Goal: Information Seeking & Learning: Learn about a topic

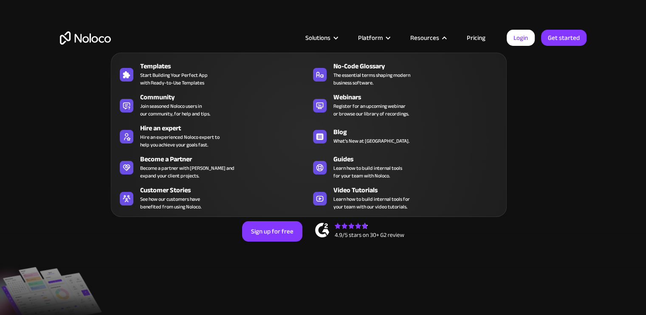
click at [476, 33] on link "Pricing" at bounding box center [476, 37] width 40 height 11
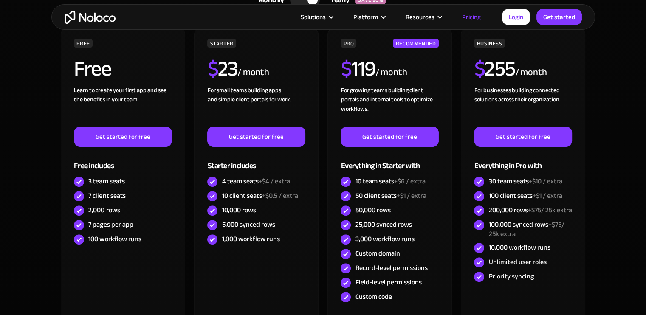
scroll to position [170, 0]
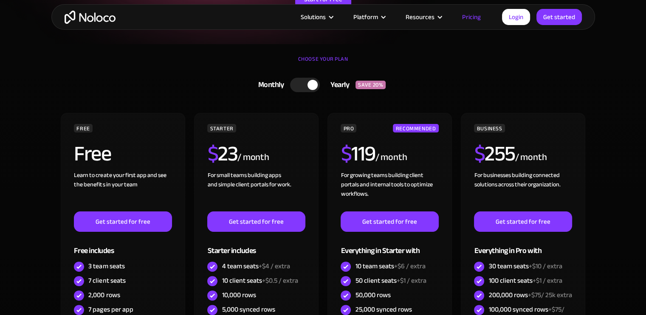
click at [305, 84] on div at bounding box center [305, 85] width 30 height 14
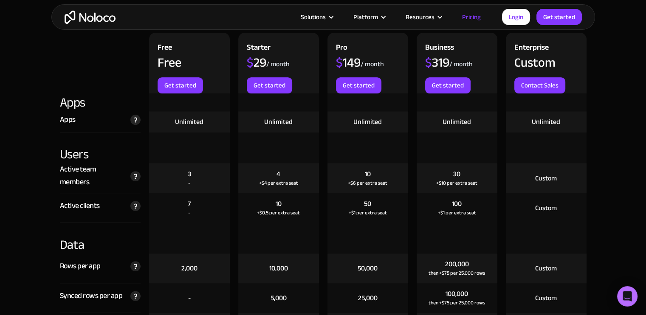
scroll to position [849, 0]
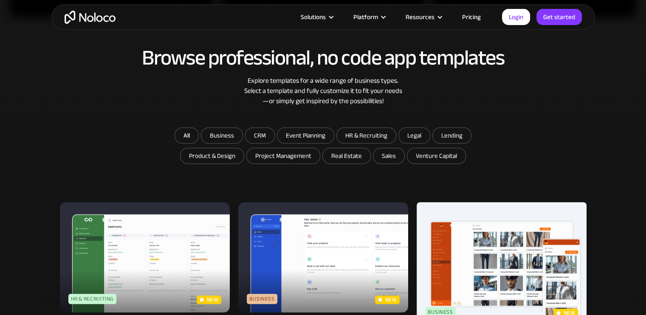
scroll to position [552, 0]
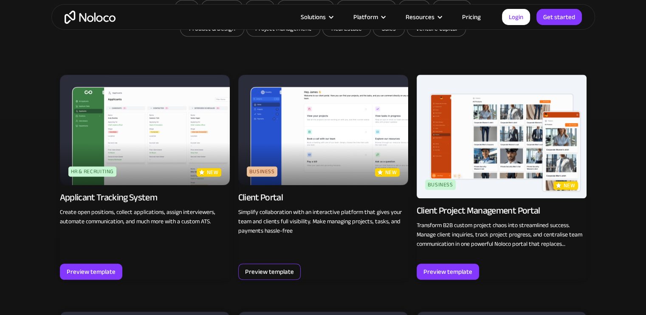
click at [277, 269] on div "Preview template" at bounding box center [269, 271] width 49 height 11
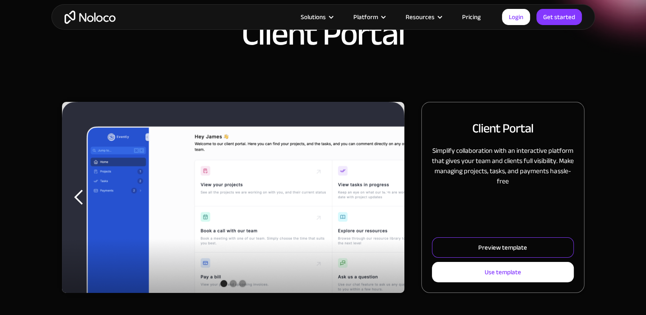
click at [482, 250] on div "Preview template" at bounding box center [502, 247] width 49 height 11
